Goal: Task Accomplishment & Management: Complete application form

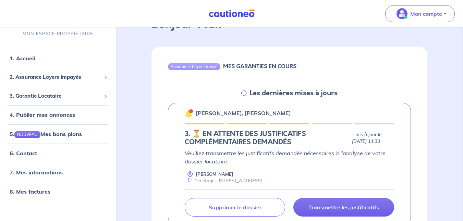
scroll to position [118, 0]
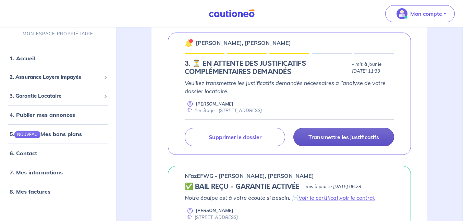
click at [335, 131] on link "Transmettre les justificatifs" at bounding box center [343, 137] width 101 height 19
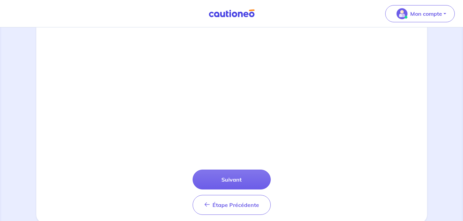
scroll to position [249, 0]
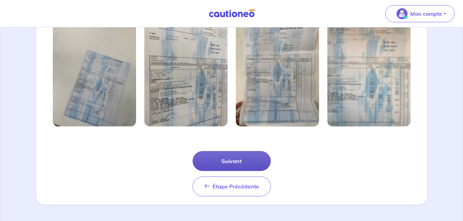
click at [241, 162] on button "Suivant" at bounding box center [232, 161] width 78 height 20
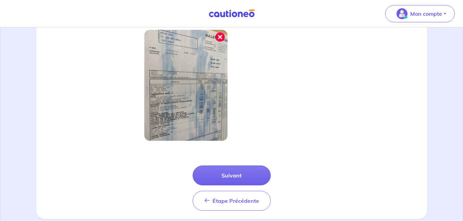
scroll to position [206, 0]
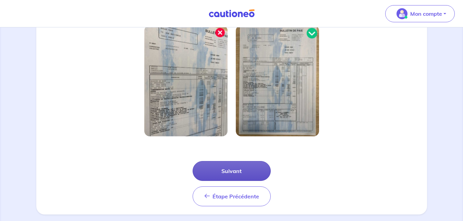
click at [237, 172] on button "Suivant" at bounding box center [232, 171] width 78 height 20
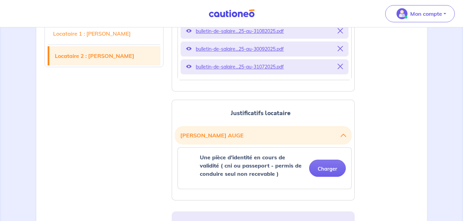
scroll to position [266, 0]
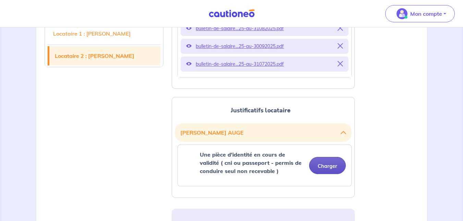
click at [317, 167] on button "Charger" at bounding box center [327, 165] width 37 height 17
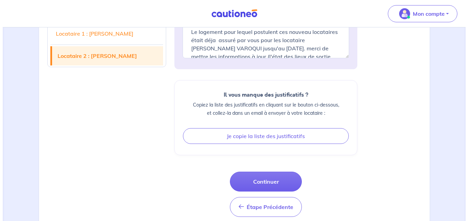
scroll to position [563, 0]
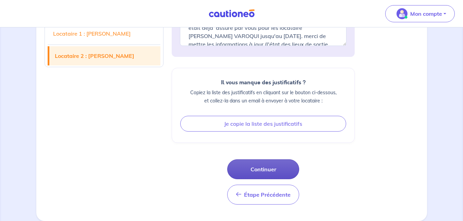
click at [278, 162] on button "Continuer" at bounding box center [263, 169] width 72 height 20
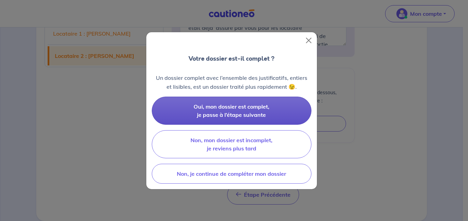
click at [245, 111] on span "Oui, mon dossier est complet, je passe à l’étape suivante" at bounding box center [232, 110] width 76 height 15
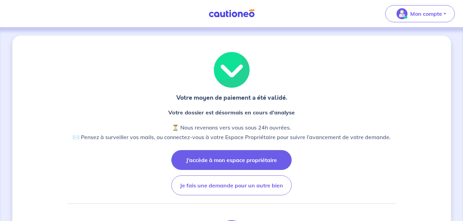
click at [236, 154] on button "J’accède à mon espace propriétaire" at bounding box center [231, 160] width 120 height 20
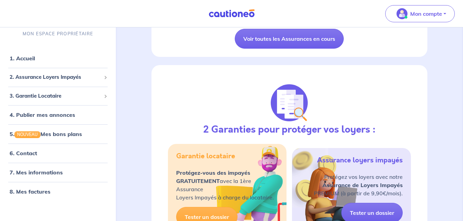
scroll to position [42, 0]
